Goal: Information Seeking & Learning: Learn about a topic

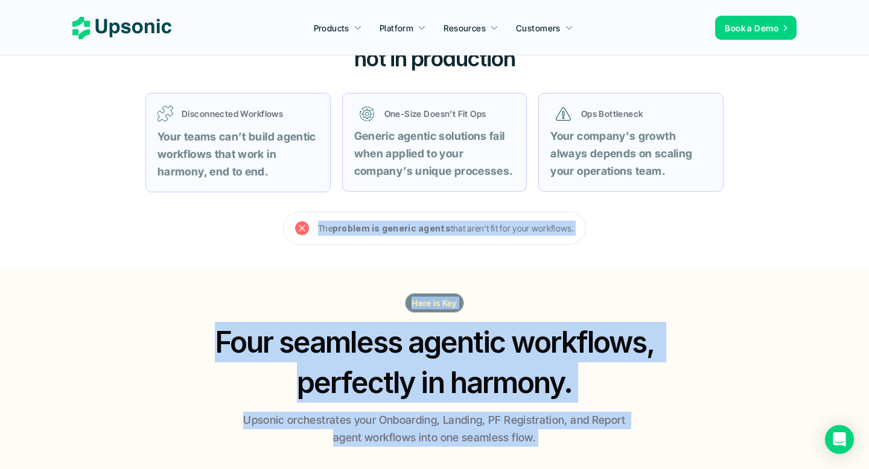
scroll to position [520, 0]
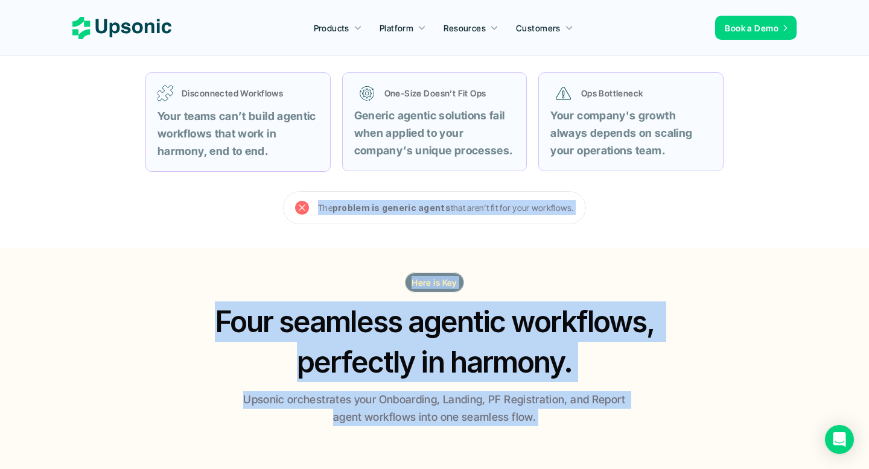
drag, startPoint x: 319, startPoint y: 314, endPoint x: 561, endPoint y: 438, distance: 271.9
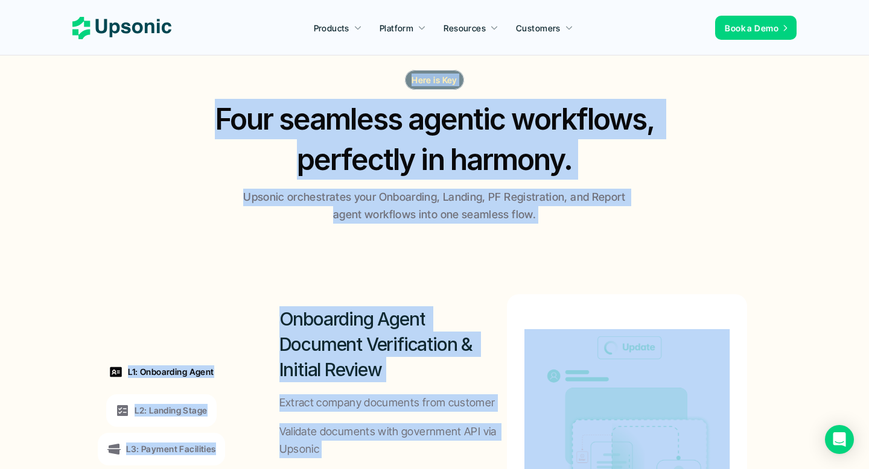
scroll to position [765, 0]
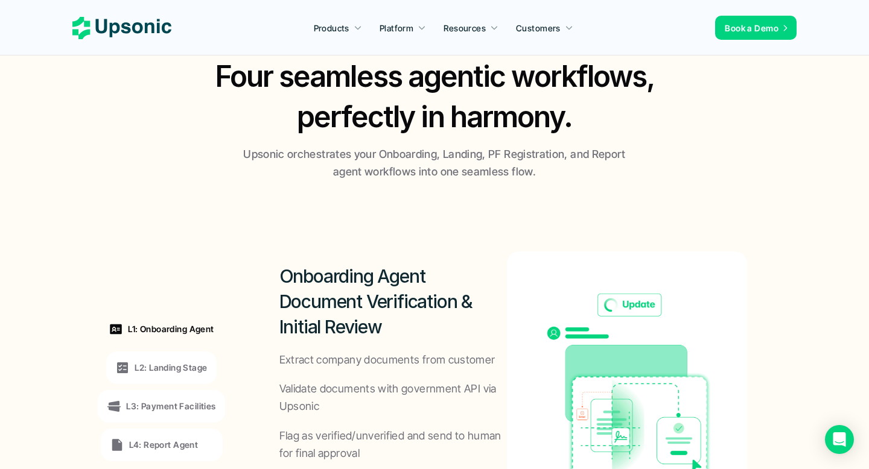
click at [519, 226] on div "Onboarding Agent Document Verification & Initial Review Extract company documen…" at bounding box center [513, 387] width 540 height 344
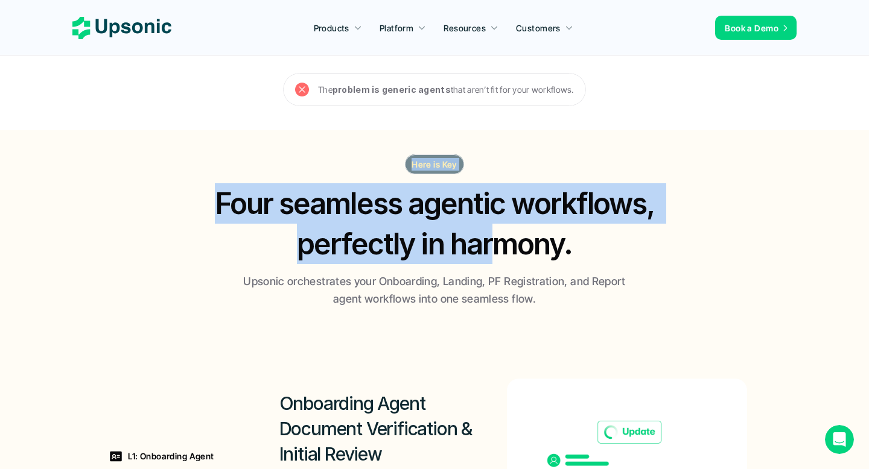
scroll to position [0, 0]
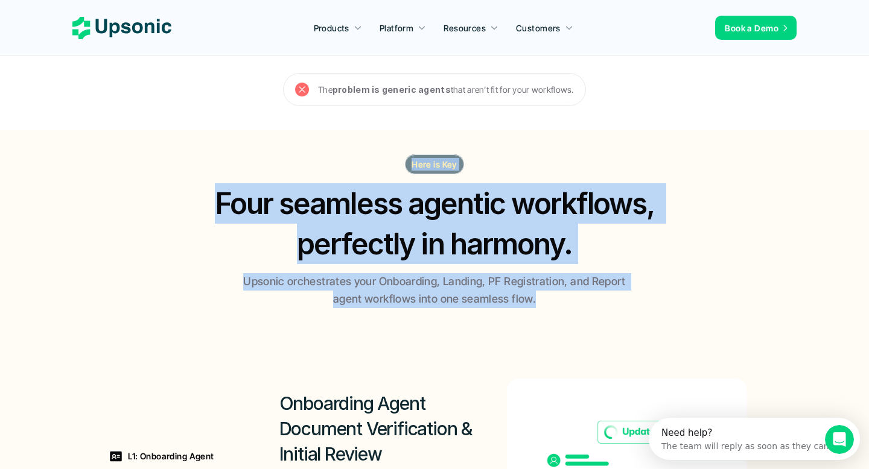
drag, startPoint x: 399, startPoint y: 154, endPoint x: 547, endPoint y: 295, distance: 204.3
click at [547, 295] on div "Here is Key Four seamless agentic workflows, perfectly in harmony. Upsonic orch…" at bounding box center [434, 231] width 724 height 154
click at [547, 295] on p "Upsonic orchestrates your Onboarding, Landing, PF Registration, and Report agen…" at bounding box center [434, 290] width 392 height 35
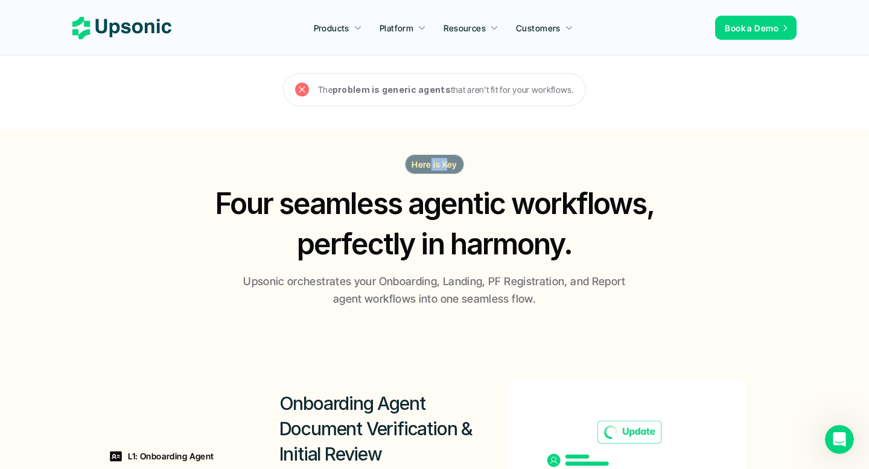
drag, startPoint x: 431, startPoint y: 165, endPoint x: 448, endPoint y: 165, distance: 16.9
click at [448, 165] on p "Here is Key" at bounding box center [434, 164] width 46 height 13
click at [432, 165] on p "Here is Key" at bounding box center [434, 164] width 46 height 13
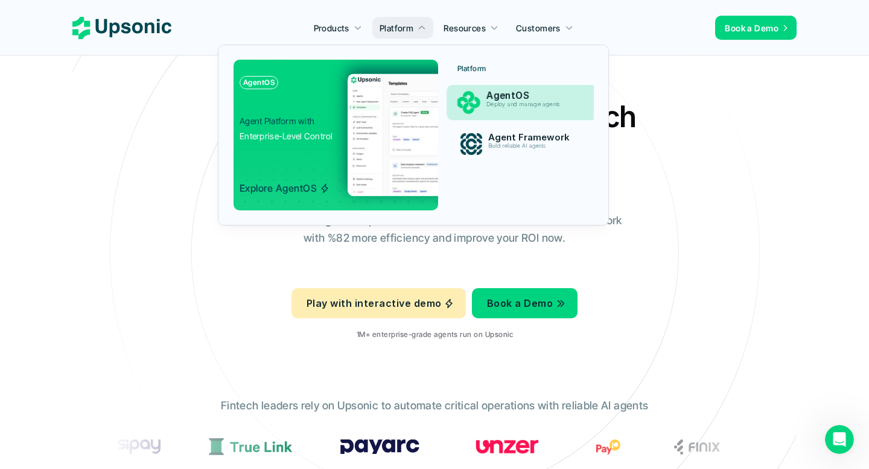
click at [505, 106] on p "Deploy and manage agents" at bounding box center [532, 104] width 92 height 7
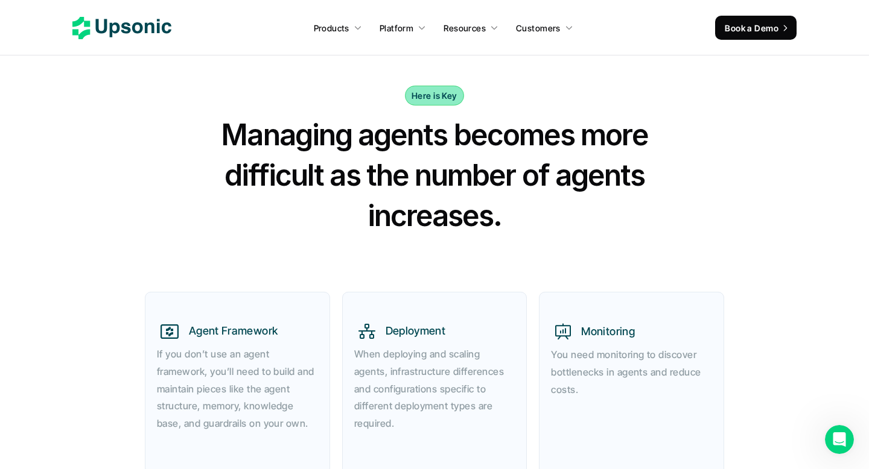
scroll to position [425, 0]
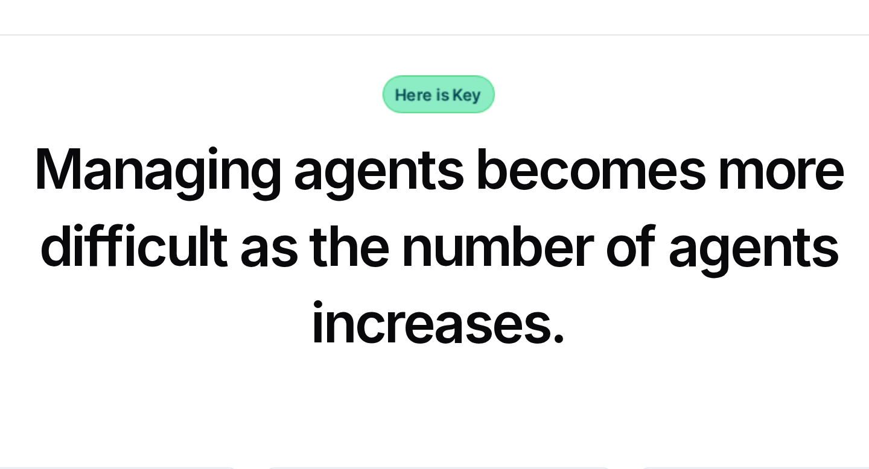
drag, startPoint x: 411, startPoint y: 86, endPoint x: 458, endPoint y: 85, distance: 47.1
click at [458, 85] on div "Here is Key" at bounding box center [434, 87] width 59 height 20
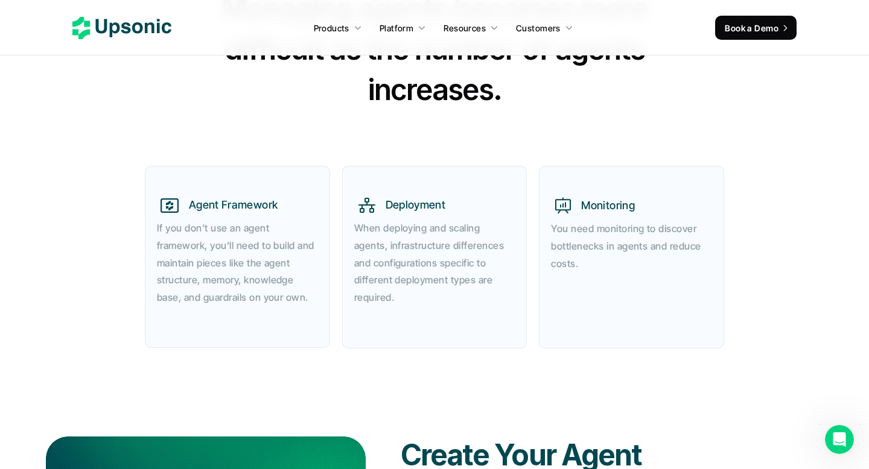
scroll to position [560, 0]
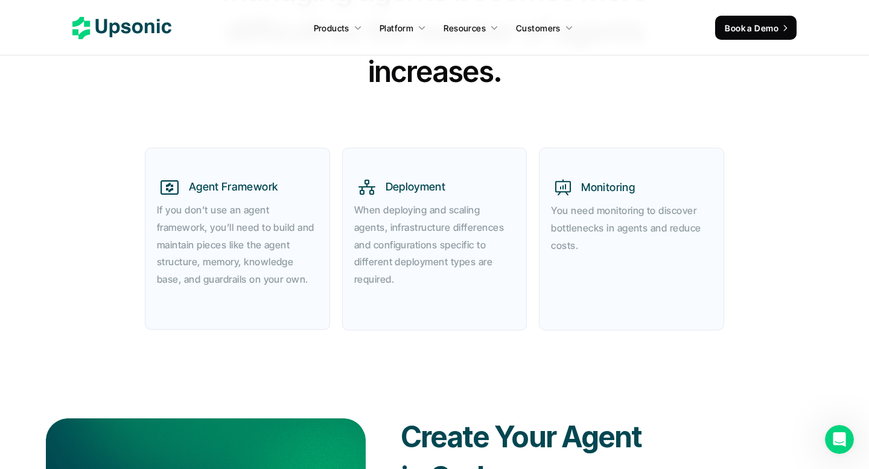
drag, startPoint x: 399, startPoint y: 283, endPoint x: 372, endPoint y: 189, distance: 97.9
click at [372, 189] on div "Deployment When deploying and scaling agents, infrastructure differences and co…" at bounding box center [434, 234] width 161 height 110
click at [372, 189] on icon at bounding box center [366, 187] width 17 height 15
drag, startPoint x: 381, startPoint y: 185, endPoint x: 451, endPoint y: 279, distance: 117.1
click at [451, 279] on div "Deployment When deploying and scaling agents, infrastructure differences and co…" at bounding box center [434, 234] width 161 height 110
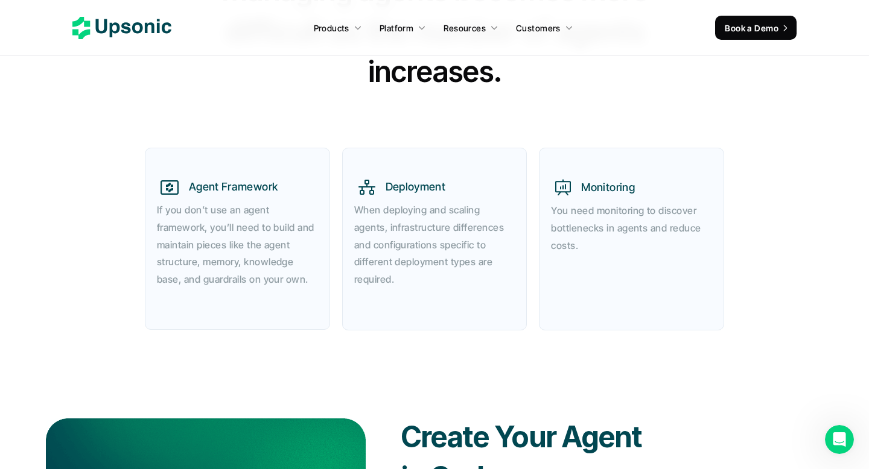
click at [451, 279] on p "When deploying and scaling agents, infrastructure differences and configuration…" at bounding box center [434, 244] width 161 height 87
drag, startPoint x: 188, startPoint y: 184, endPoint x: 316, endPoint y: 280, distance: 160.2
click at [316, 280] on div "Agent Framework If you don’t use an agent framework, you’ll need to build and m…" at bounding box center [237, 234] width 161 height 110
click at [316, 280] on p "If you don’t use an agent framework, you’ll need to build and maintain pieces l…" at bounding box center [237, 244] width 161 height 87
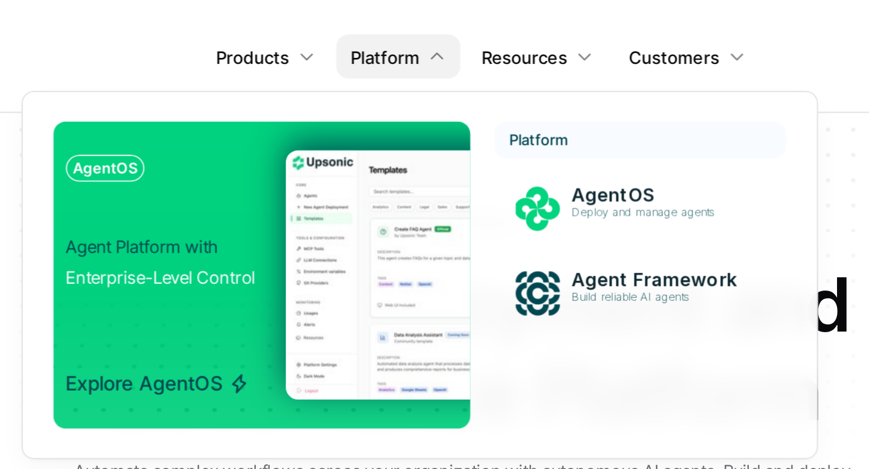
scroll to position [0, 0]
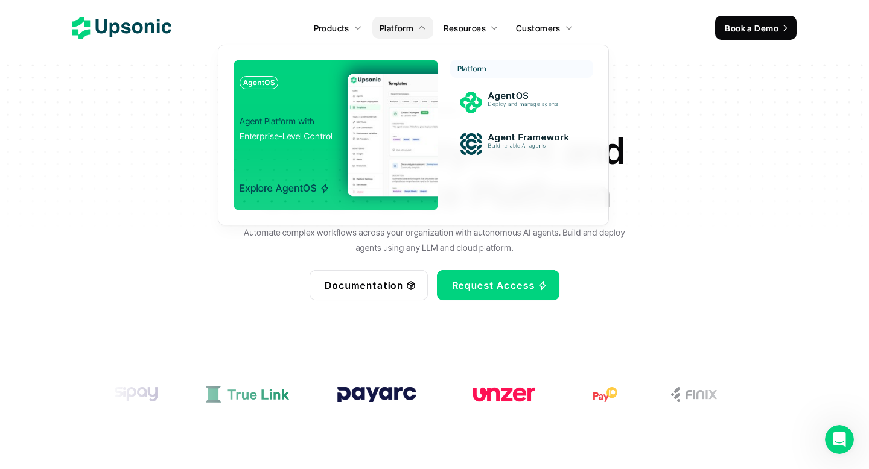
click at [539, 175] on div "AgentOS Agent Platform with Enterprise-Level Control Explore AgentOS Platform A…" at bounding box center [413, 135] width 361 height 151
